Goal: Transaction & Acquisition: Purchase product/service

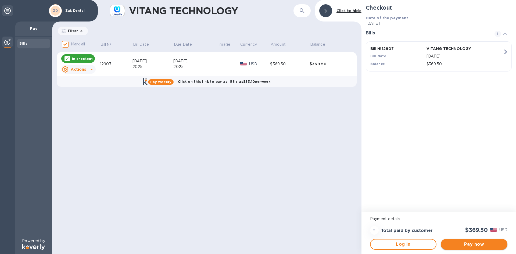
click at [413, 196] on span "Pay now" at bounding box center [474, 244] width 58 height 6
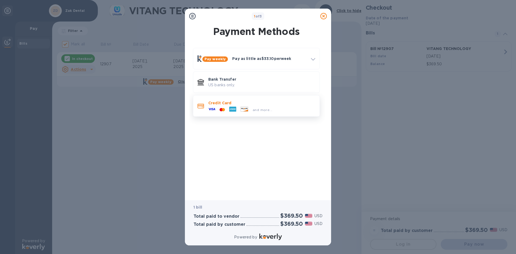
click at [236, 106] on icon at bounding box center [232, 109] width 7 height 7
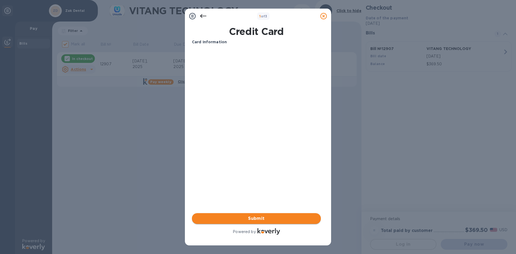
click at [260, 196] on span "Submit" at bounding box center [256, 218] width 120 height 6
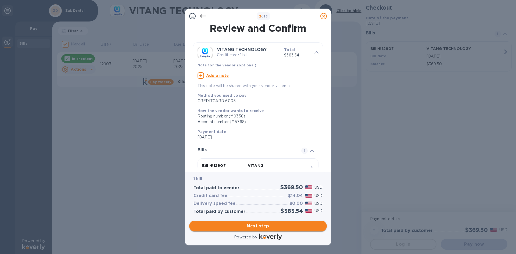
click at [270, 196] on span "Next step" at bounding box center [258, 226] width 129 height 6
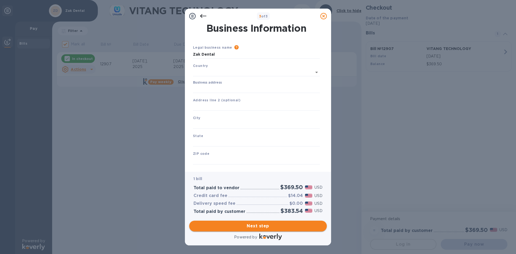
type input "[GEOGRAPHIC_DATA]"
click at [211, 88] on input "Business address" at bounding box center [256, 88] width 127 height 8
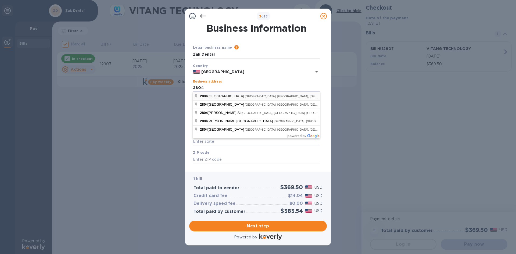
type input "[STREET_ADDRESS]"
click at [356, 117] on div "3 of 3 Business Information Legal business name Please provide the legal name t…" at bounding box center [258, 127] width 516 height 254
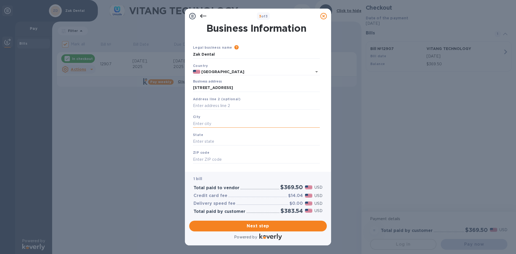
click at [207, 122] on input "text" at bounding box center [256, 124] width 127 height 8
type input "Palas Verdes Estates"
click at [212, 141] on input "text" at bounding box center [256, 142] width 127 height 8
type input "[US_STATE]"
click at [208, 161] on input "text" at bounding box center [256, 159] width 127 height 8
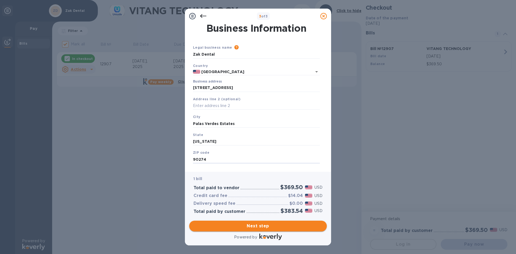
type input "90274"
click at [271, 196] on span "Next step" at bounding box center [258, 226] width 129 height 6
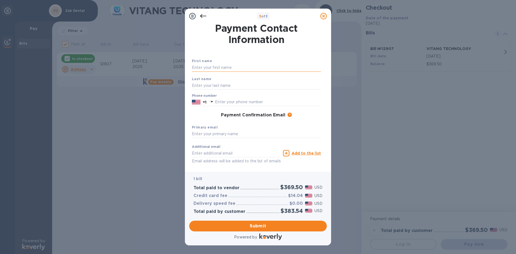
click at [215, 66] on input "text" at bounding box center [256, 68] width 129 height 8
type input "[PERSON_NAME]"
click at [198, 85] on input "text" at bounding box center [256, 85] width 129 height 8
type input "Zak"
click at [206, 113] on div "Payment Confirmation Email The added email addresses will be used to send the p…" at bounding box center [256, 115] width 129 height 5
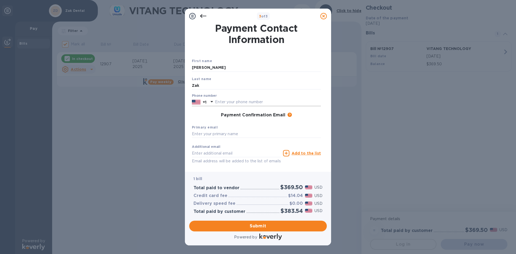
click at [220, 101] on input "text" at bounding box center [268, 102] width 106 height 8
type input "8182103315"
type input "[EMAIL_ADDRESS][DOMAIN_NAME]"
click at [265, 196] on span "Submit" at bounding box center [258, 226] width 129 height 6
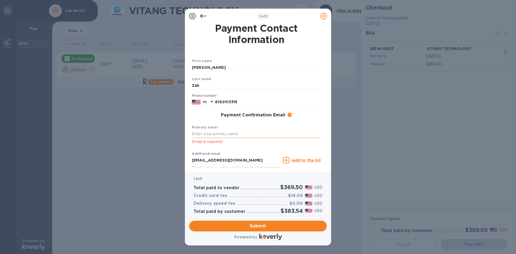
click at [213, 135] on input "text" at bounding box center [256, 134] width 129 height 8
click at [240, 159] on input "[EMAIL_ADDRESS][DOMAIN_NAME]" at bounding box center [236, 160] width 89 height 8
click at [242, 162] on input "[EMAIL_ADDRESS][DOMAIN_NAME]" at bounding box center [236, 160] width 89 height 8
drag, startPoint x: 241, startPoint y: 161, endPoint x: 191, endPoint y: 161, distance: 50.3
click at [191, 161] on div "First name [PERSON_NAME] Last name [PERSON_NAME] Phone number [PHONE_NUMBER] Pa…" at bounding box center [256, 115] width 131 height 134
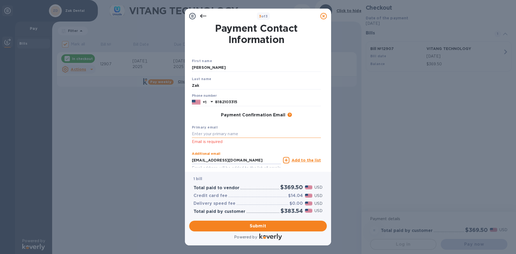
click at [210, 135] on input "text" at bounding box center [256, 134] width 129 height 8
paste input "[EMAIL_ADDRESS][DOMAIN_NAME]"
type input "[EMAIL_ADDRESS][DOMAIN_NAME]"
click at [239, 157] on input "[EMAIL_ADDRESS][DOMAIN_NAME]" at bounding box center [236, 160] width 89 height 8
drag, startPoint x: 242, startPoint y: 159, endPoint x: 179, endPoint y: 159, distance: 63.5
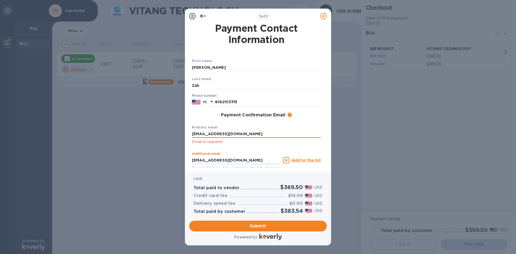
click at [179, 159] on div "3 of 3 Payment Contact Information First name [PERSON_NAME] Last name [PERSON_N…" at bounding box center [258, 127] width 516 height 254
click at [256, 196] on span "Submit" at bounding box center [258, 226] width 129 height 6
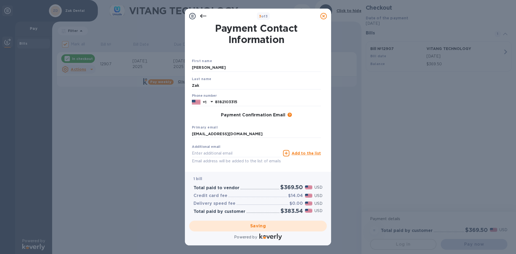
checkbox input "false"
